Goal: Obtain resource: Download file/media

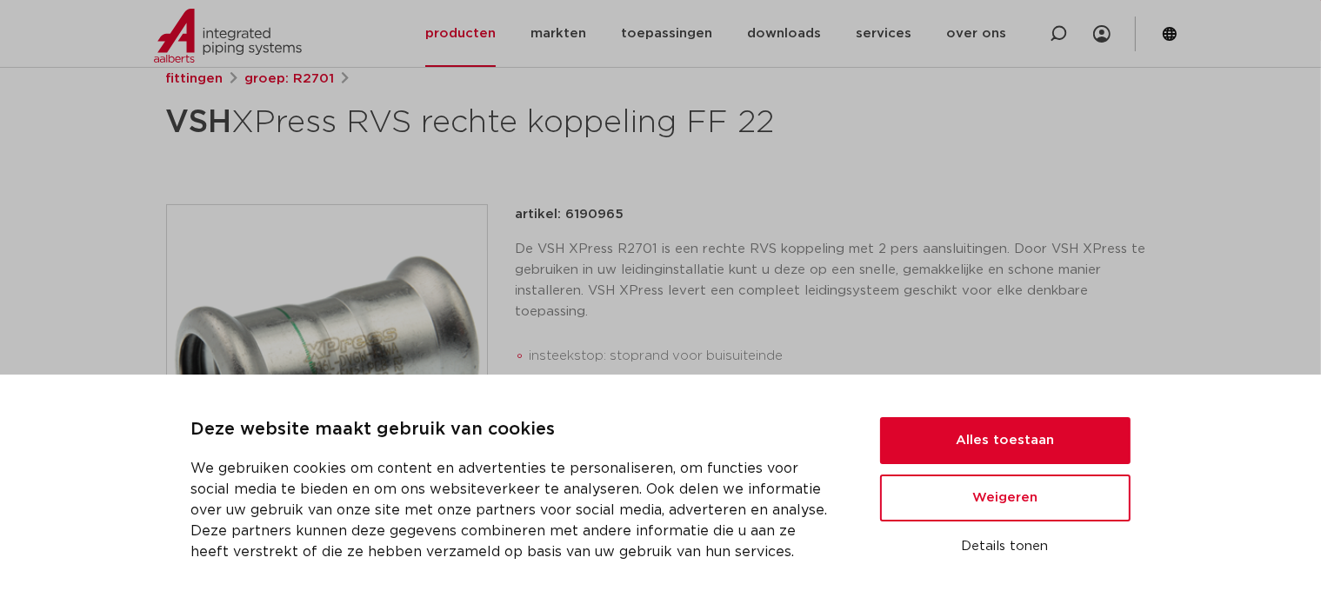
scroll to position [348, 0]
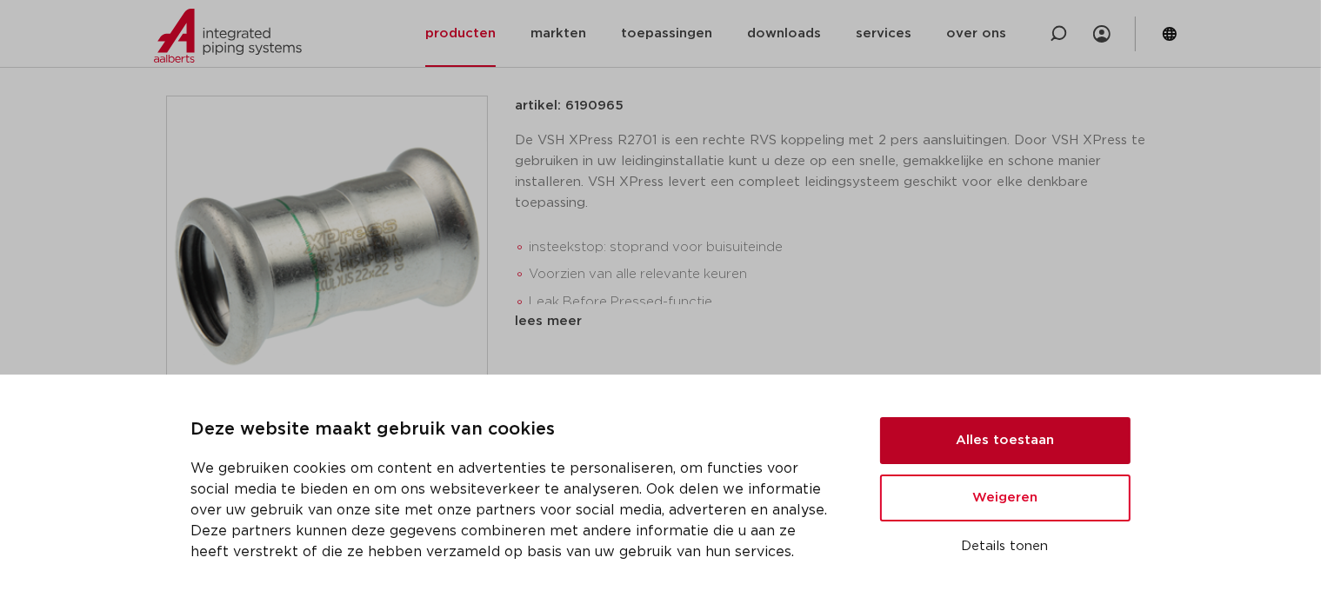
click at [931, 447] on button "Alles toestaan" at bounding box center [1005, 440] width 250 height 47
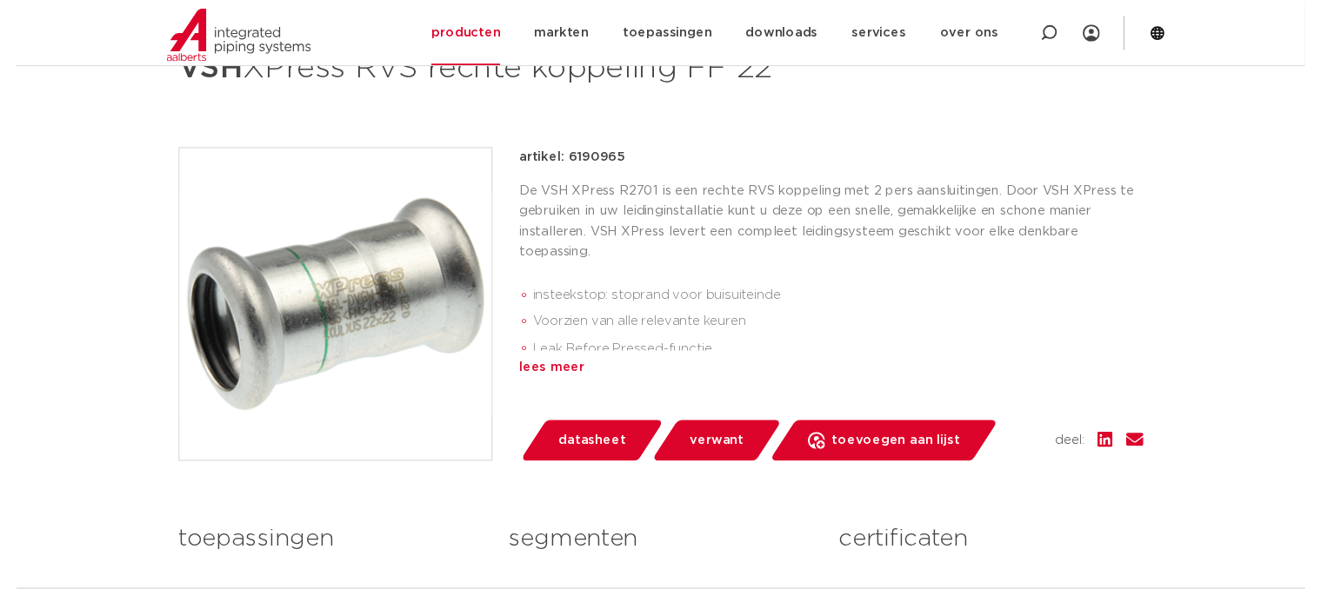
scroll to position [290, 0]
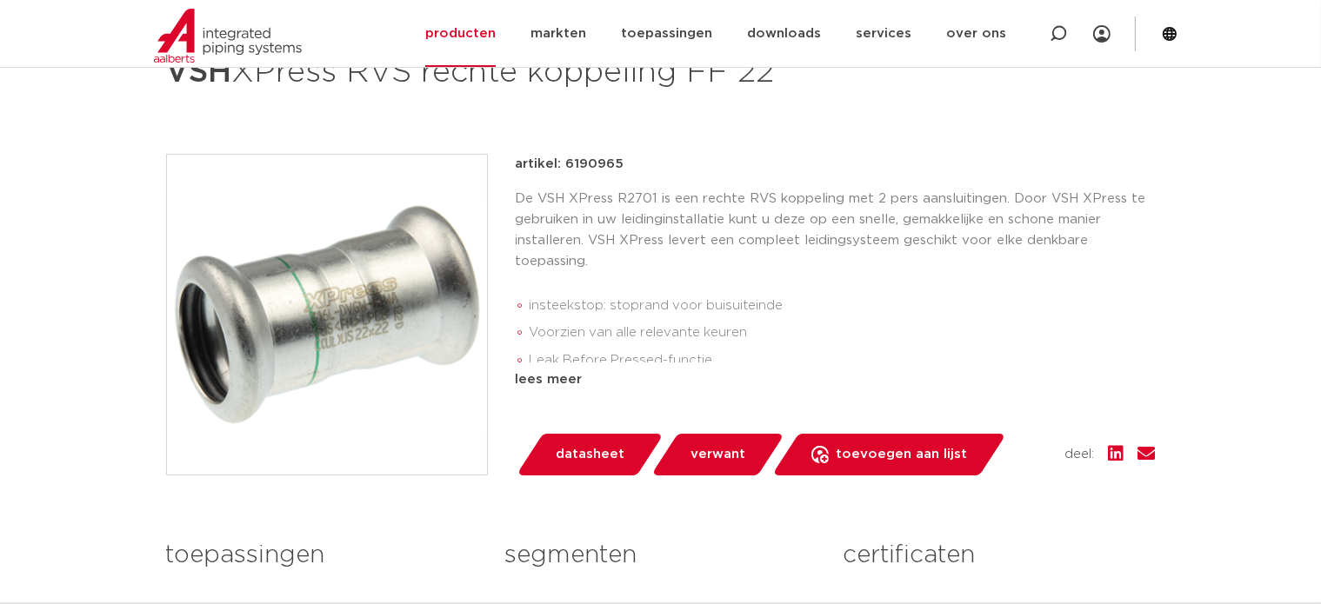
click at [585, 450] on span "datasheet" at bounding box center [590, 455] width 69 height 28
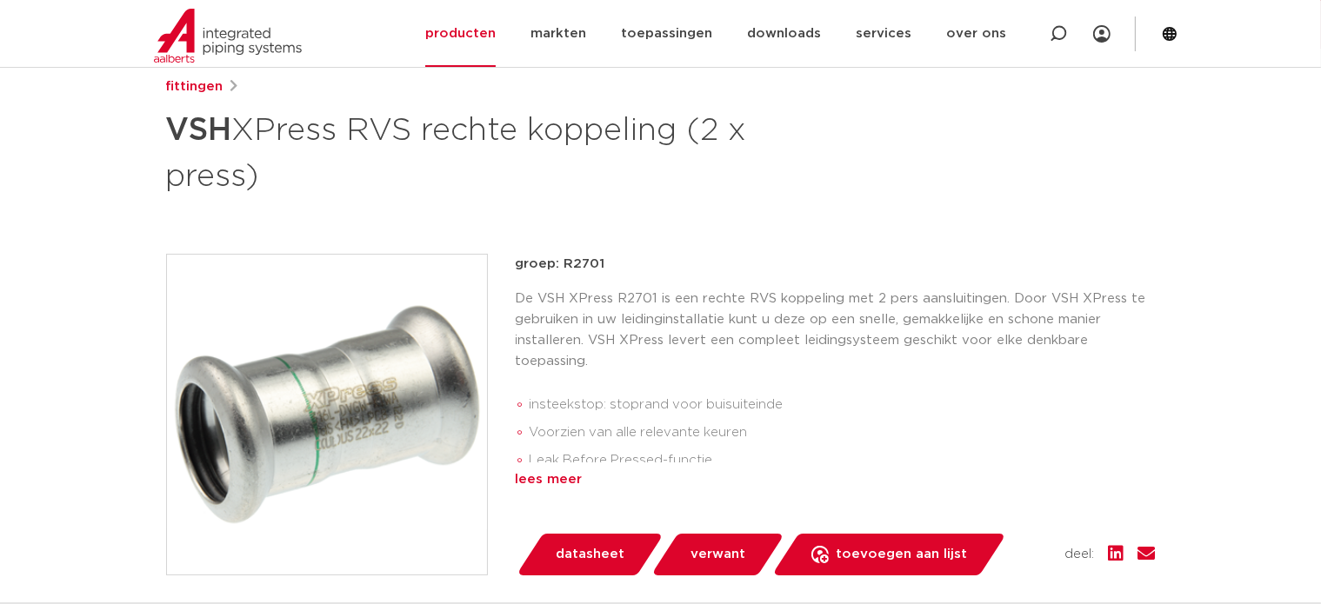
click at [563, 477] on div "lees meer" at bounding box center [836, 480] width 640 height 21
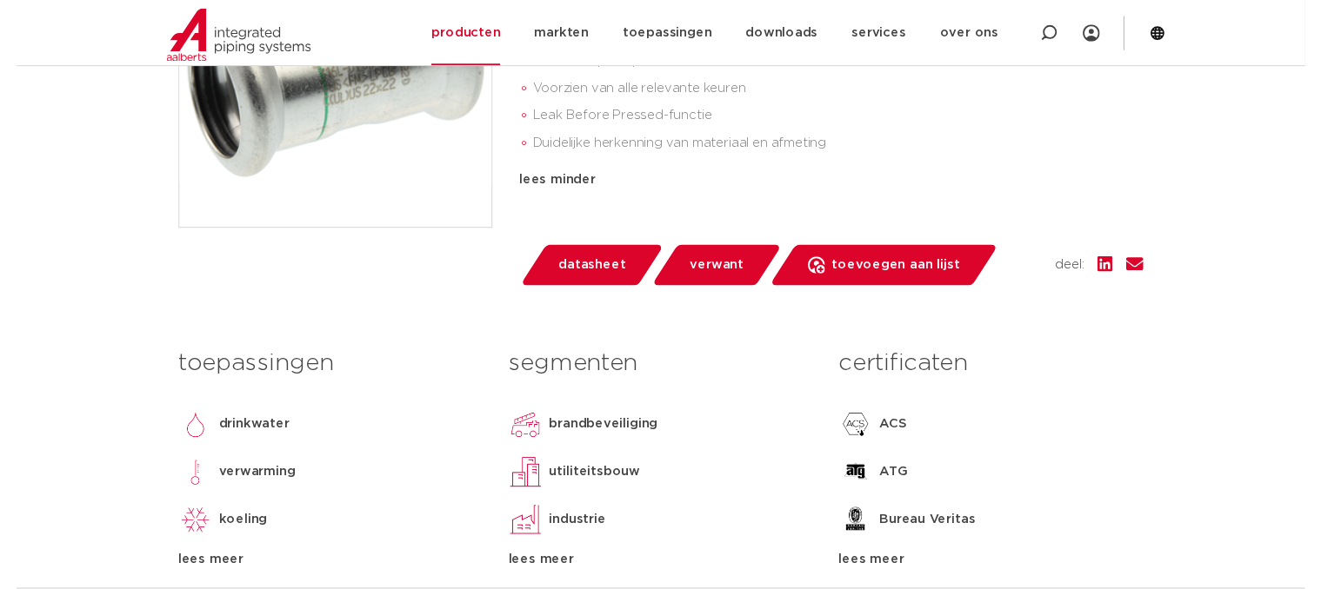
scroll to position [579, 0]
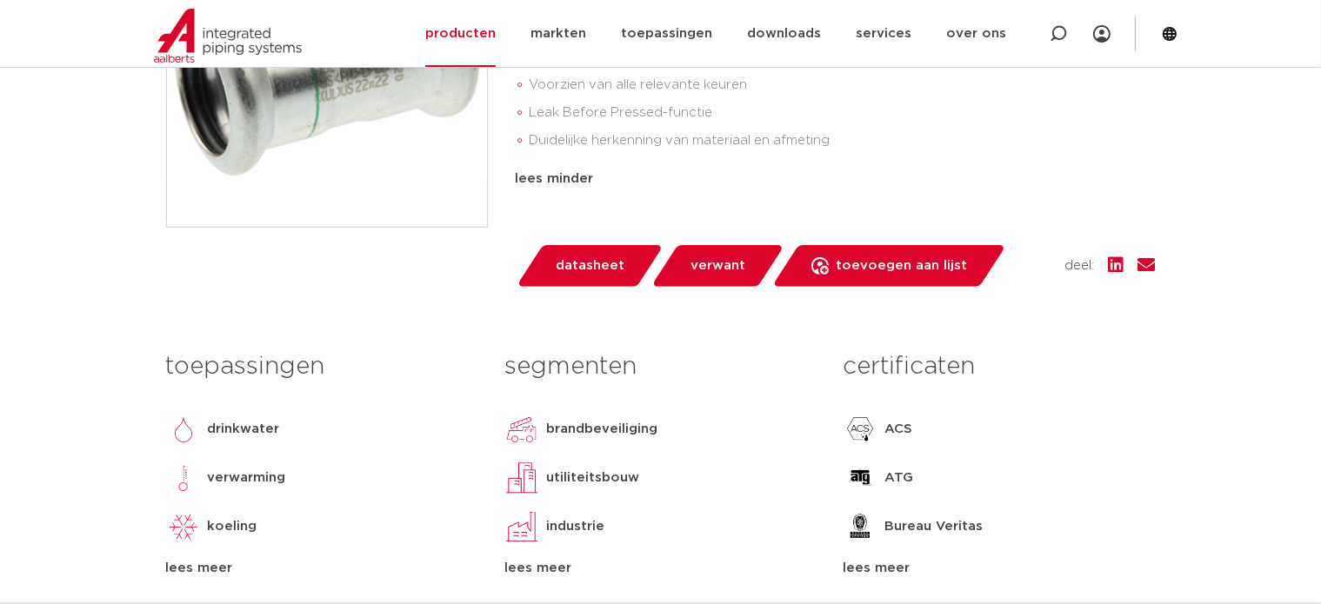
click at [591, 271] on span "datasheet" at bounding box center [590, 266] width 69 height 28
